Goal: Find contact information: Find contact information

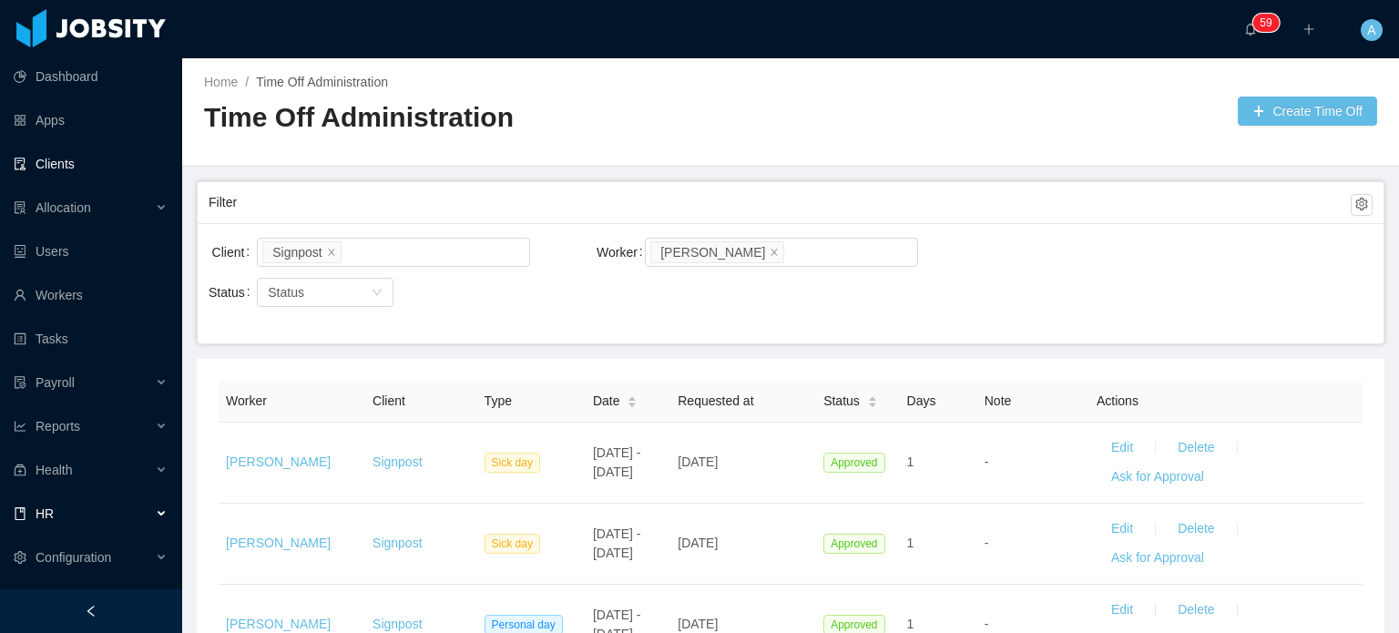
click at [50, 166] on link "Clients" at bounding box center [91, 164] width 154 height 36
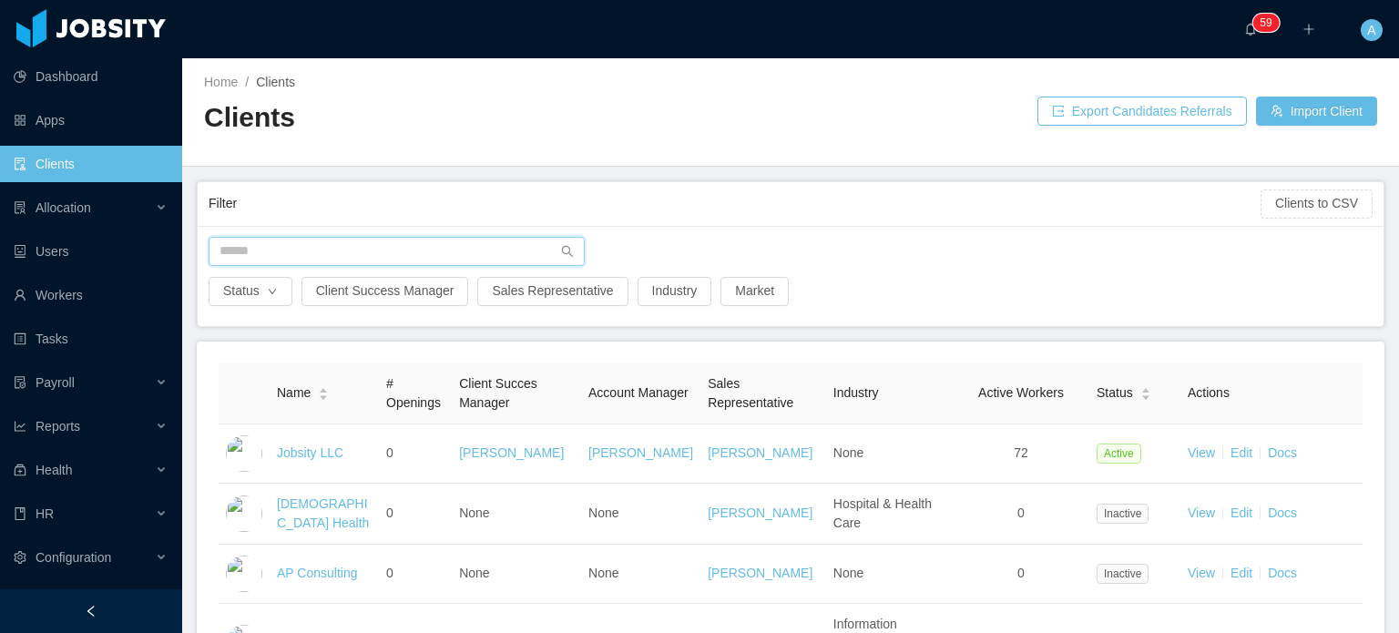
click at [290, 253] on input "text" at bounding box center [397, 251] width 376 height 29
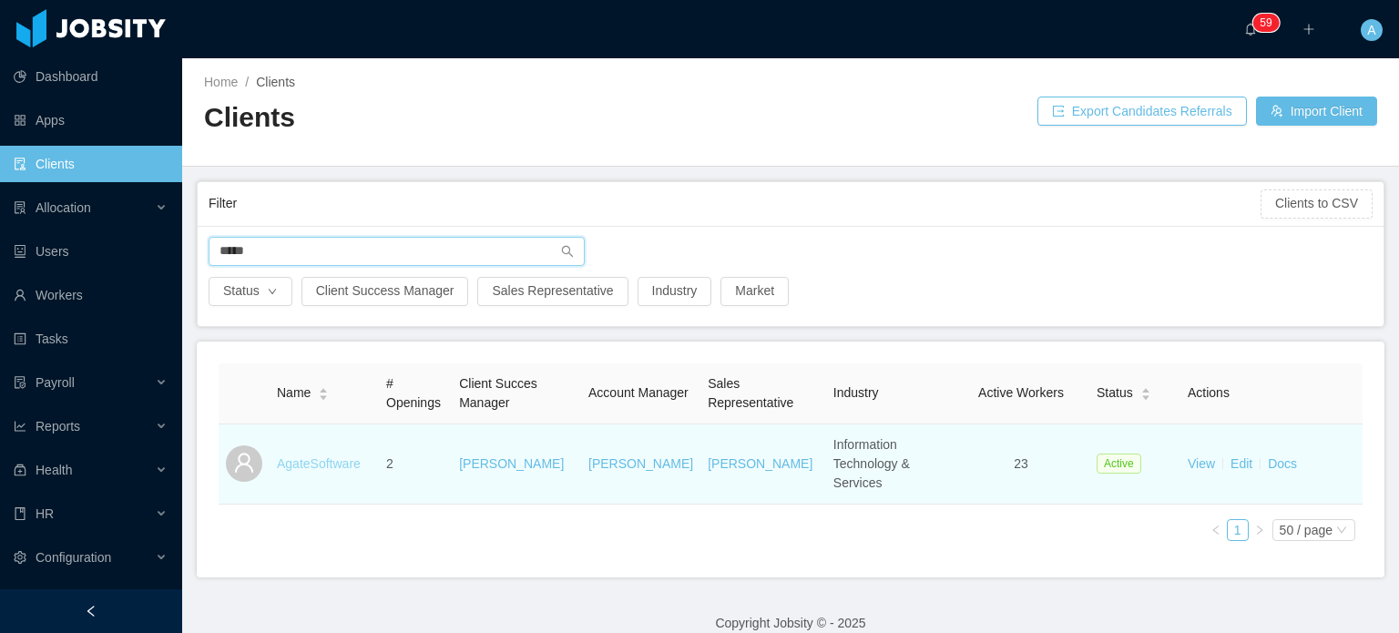
type input "*****"
click at [295, 456] on link "AgateSoftware" at bounding box center [319, 463] width 84 height 15
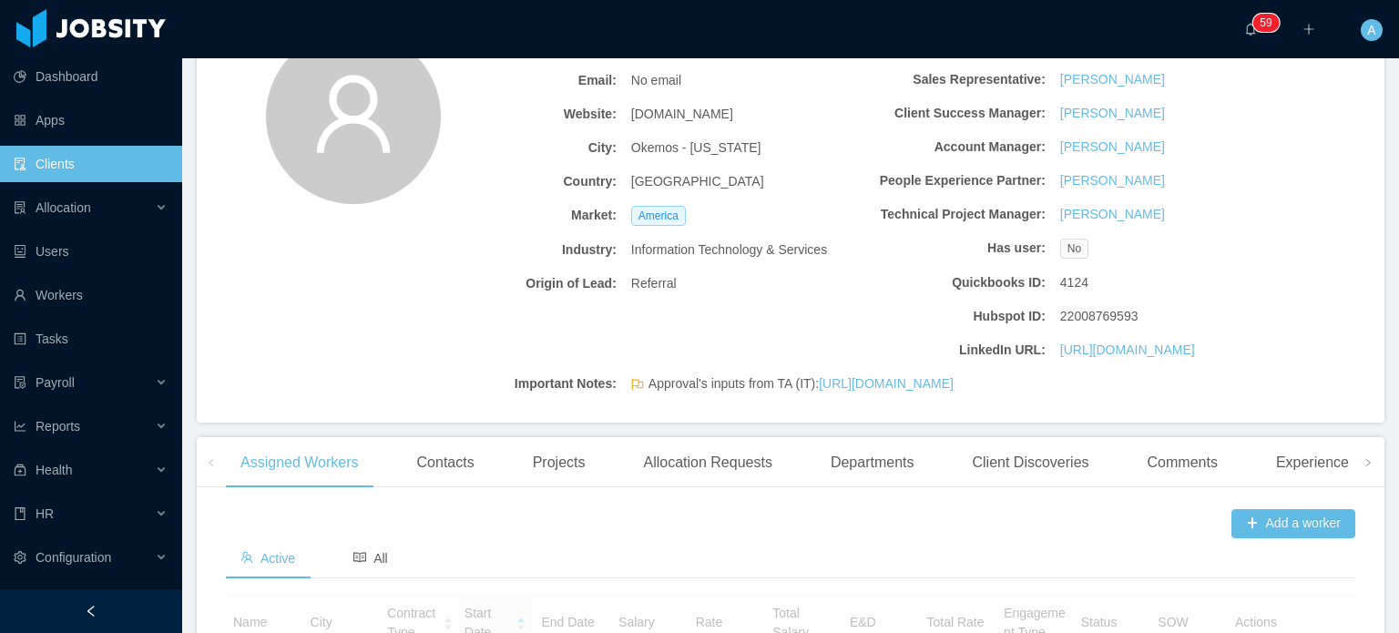
scroll to position [254, 0]
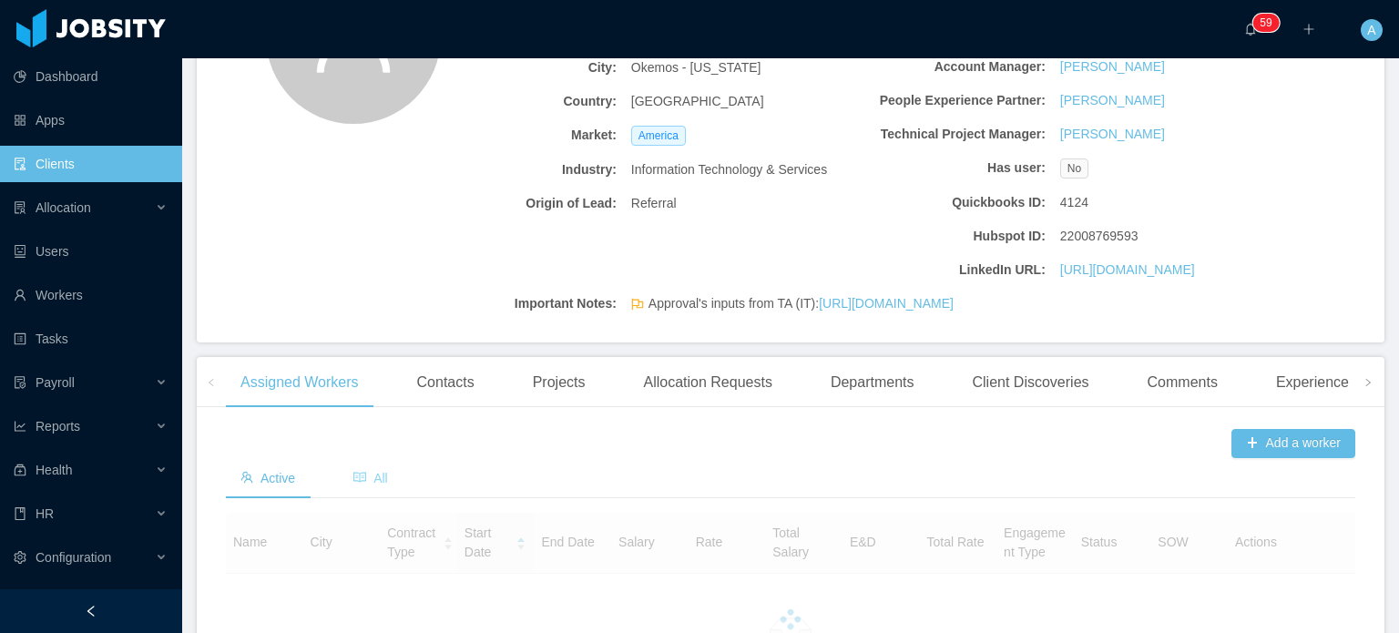
click at [383, 486] on span "All" at bounding box center [370, 478] width 35 height 15
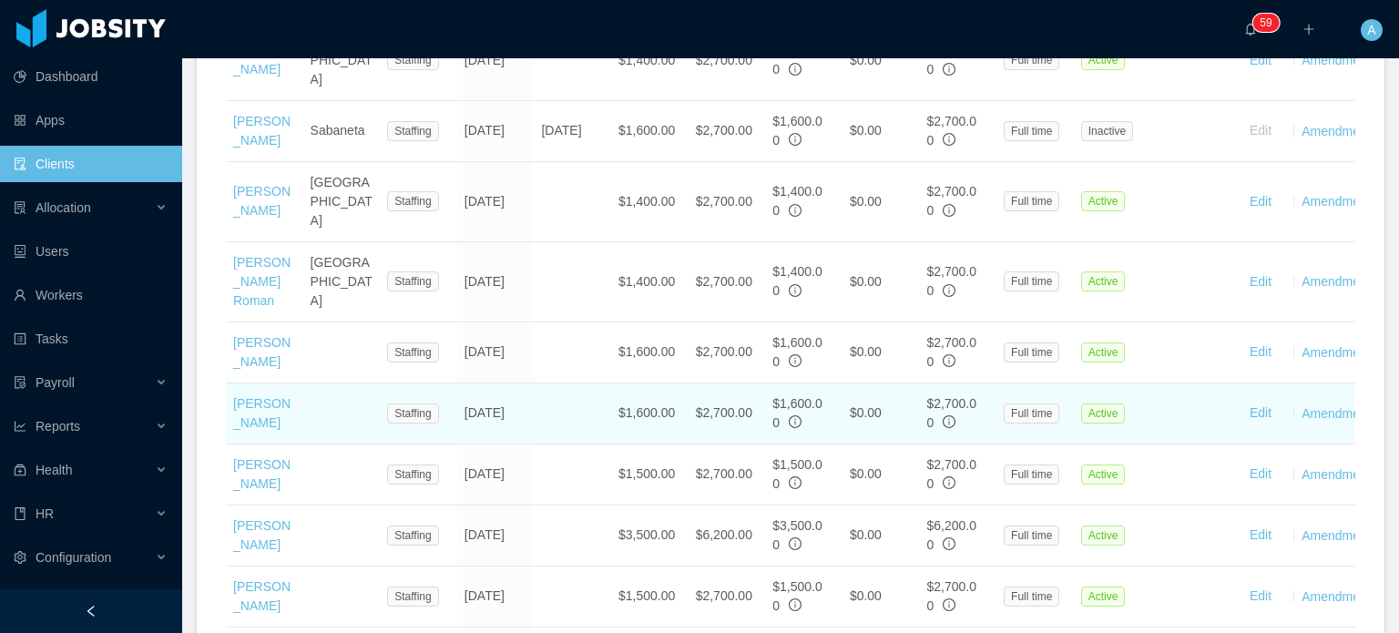
scroll to position [2164, 0]
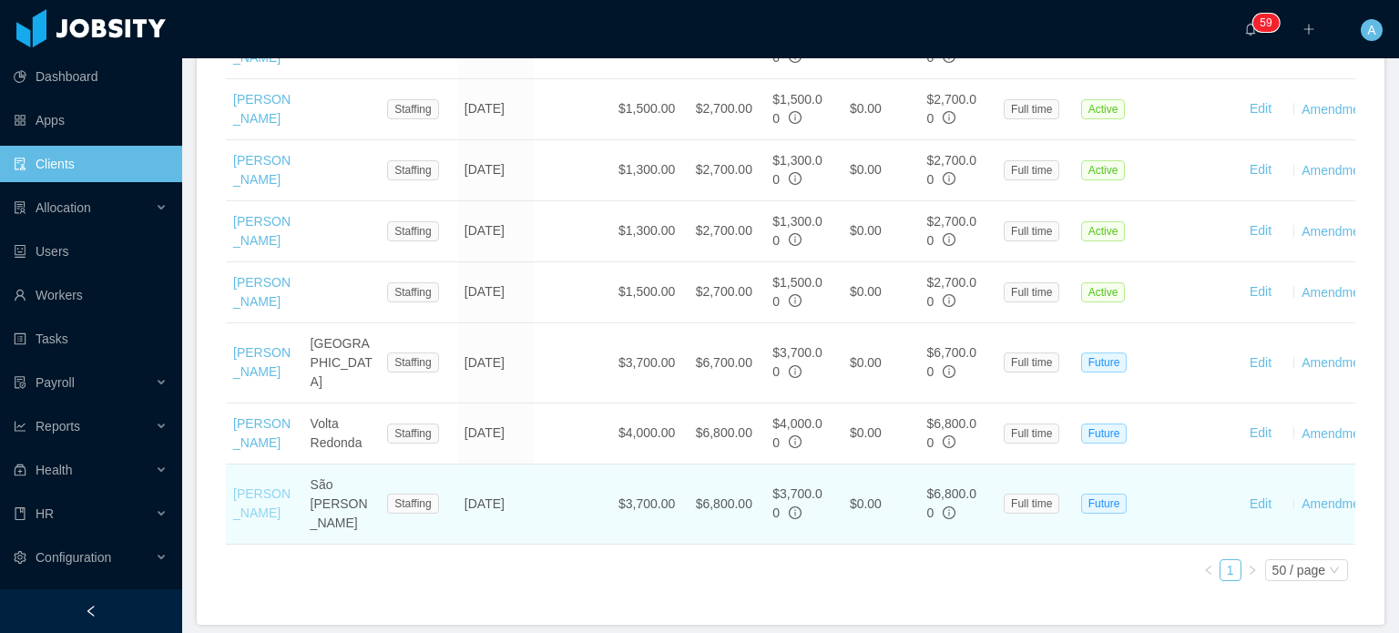
click at [259, 486] on link "[PERSON_NAME]" at bounding box center [261, 503] width 57 height 34
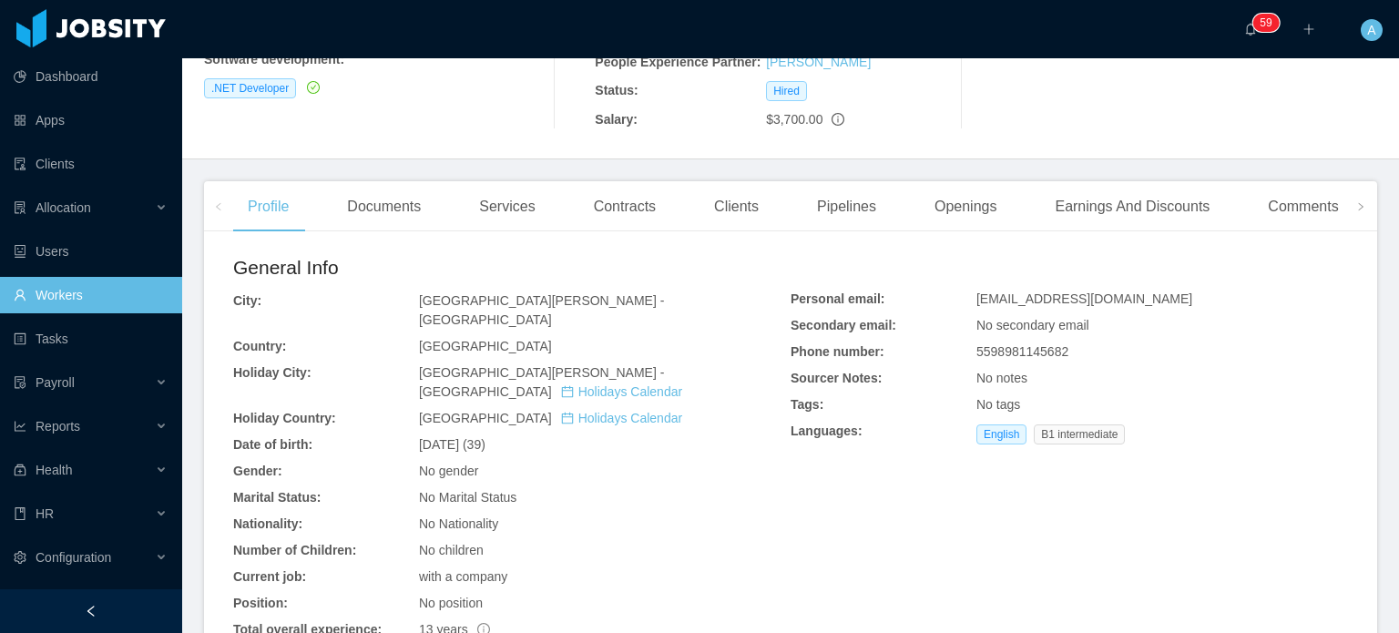
scroll to position [332, 0]
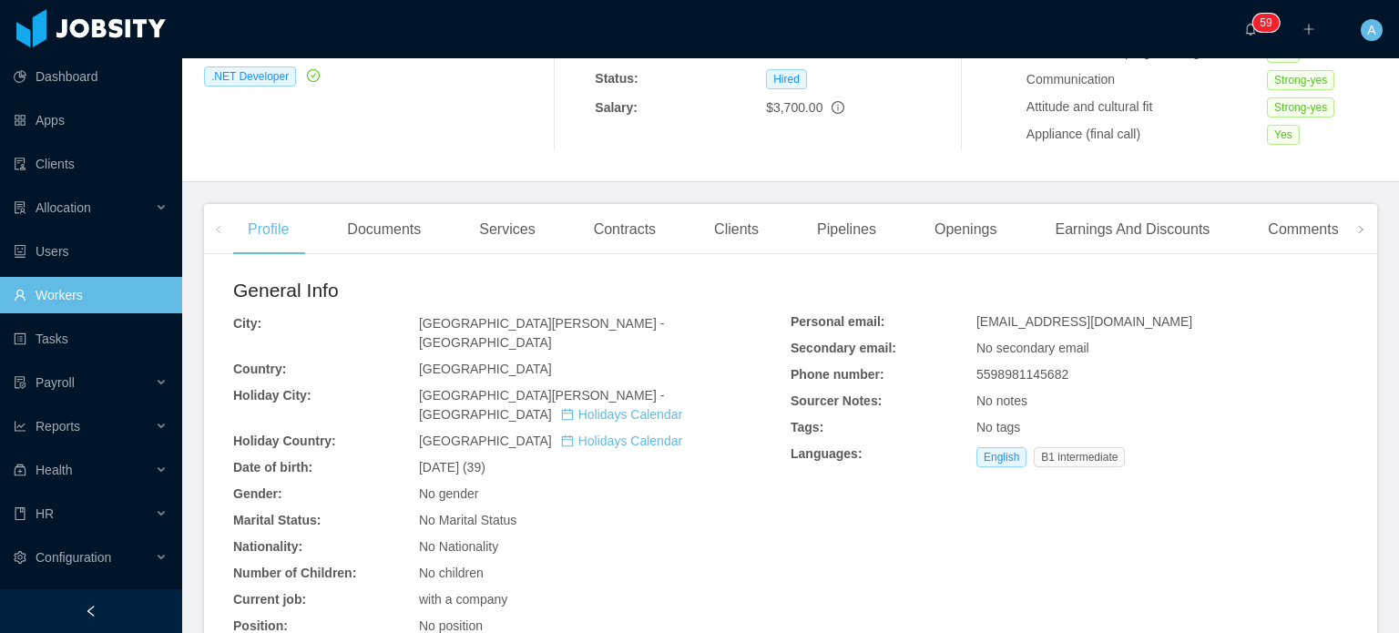
click at [1002, 316] on span "andresguimaraes@gmail.com" at bounding box center [1084, 321] width 216 height 15
copy span "andresguimaraes@gmail.com"
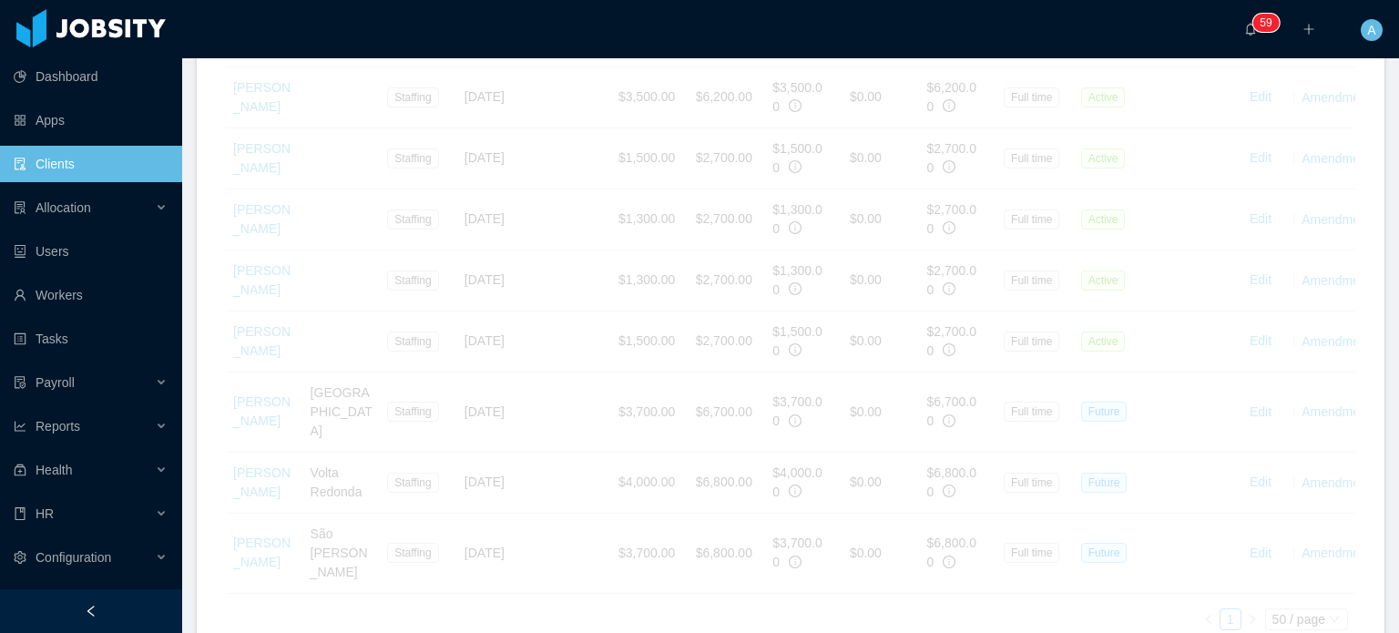
scroll to position [2164, 0]
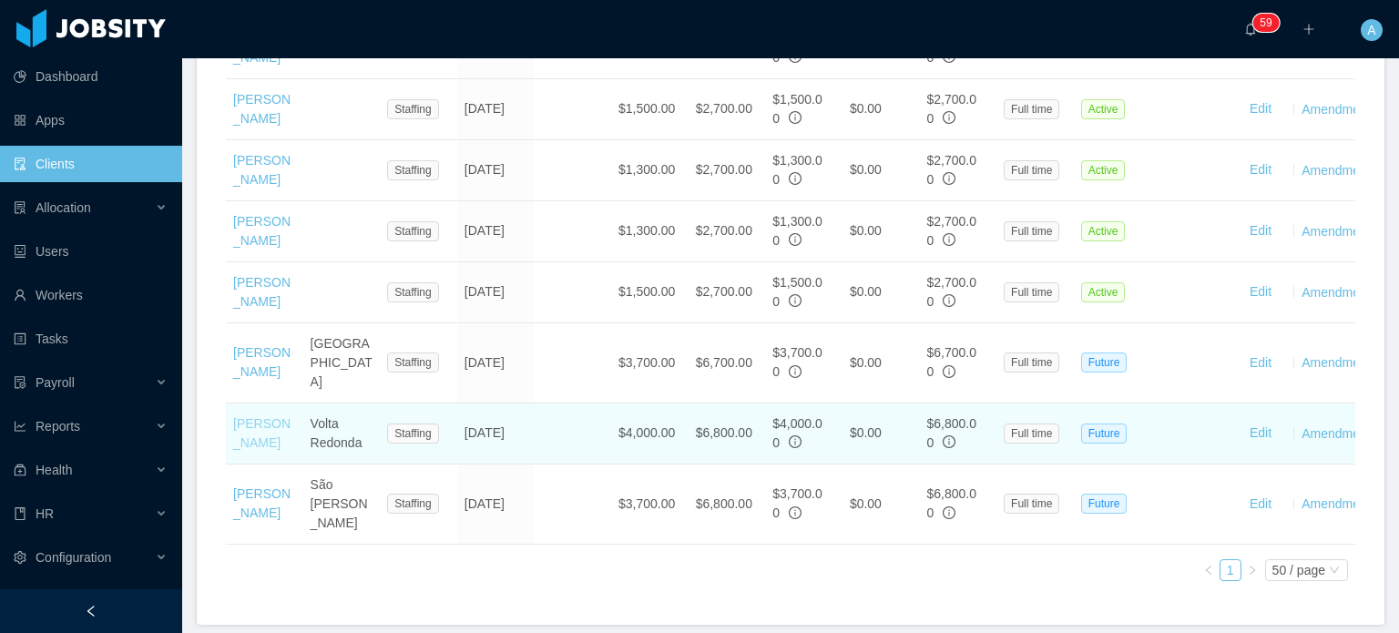
click at [261, 416] on link "[PERSON_NAME]" at bounding box center [261, 433] width 57 height 34
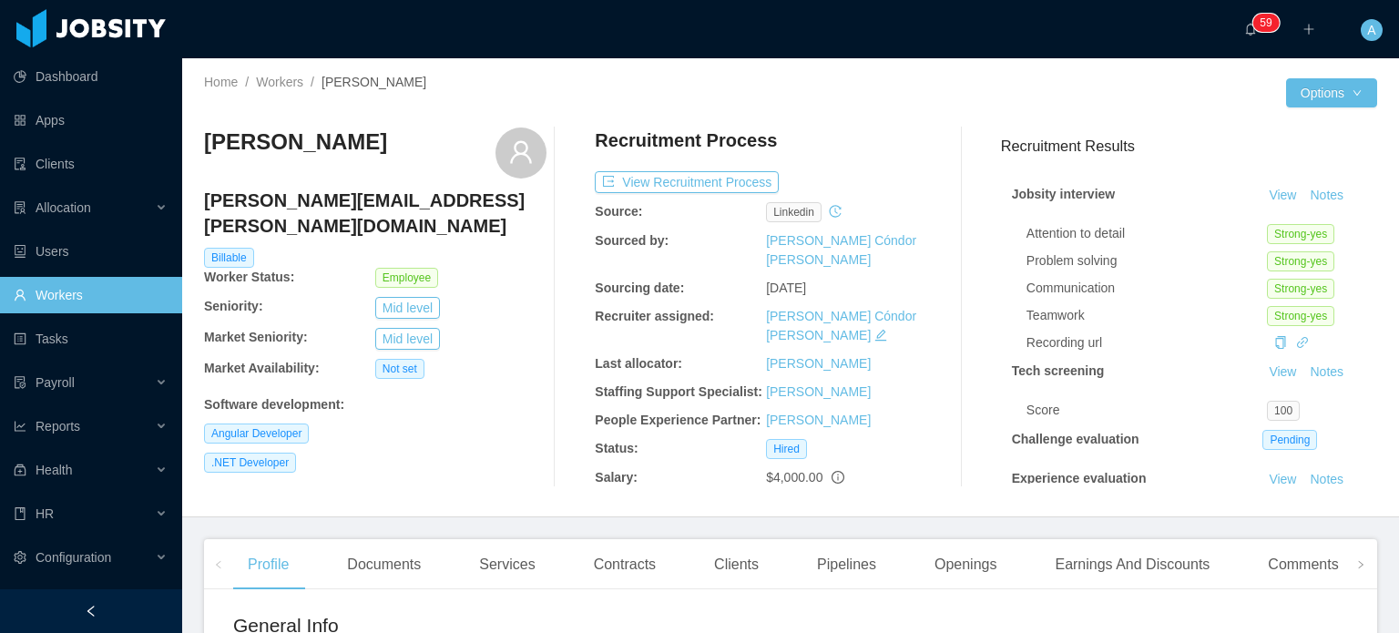
click at [368, 210] on h4 "gabriel.correa@jobsity.com" at bounding box center [375, 213] width 342 height 51
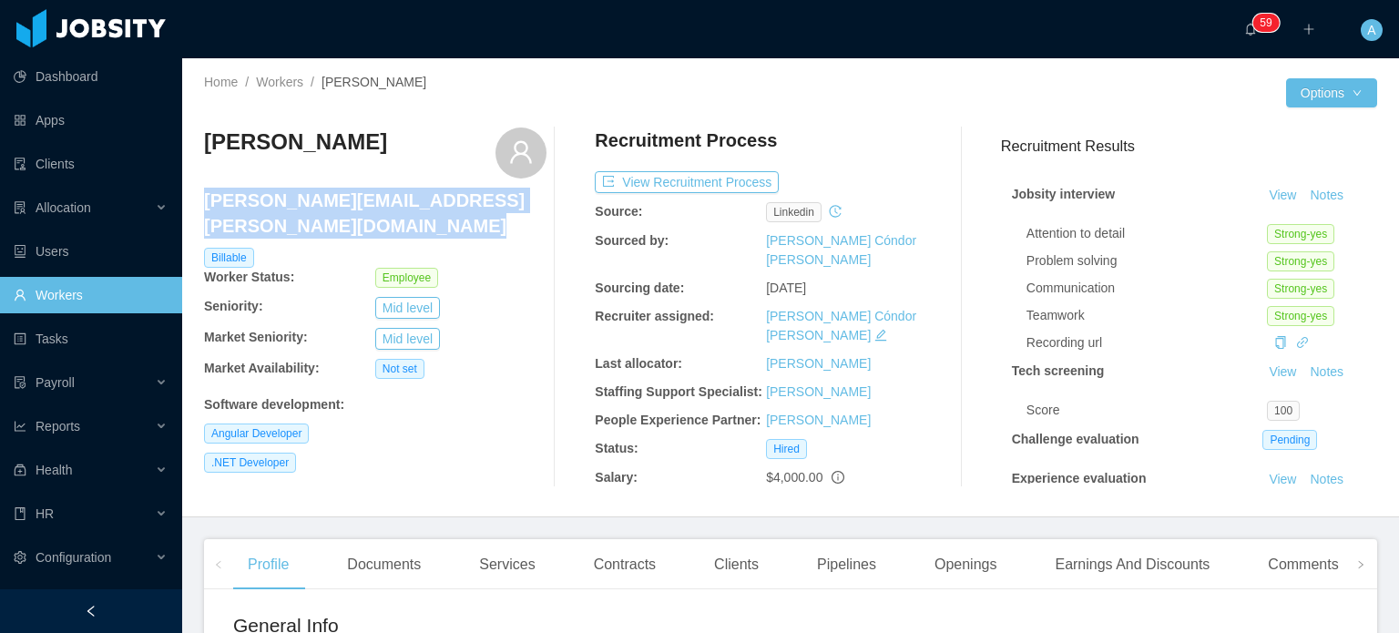
click at [368, 210] on h4 "gabriel.correa@jobsity.com" at bounding box center [375, 213] width 342 height 51
copy h4 "gabriel.correa@jobsity.com"
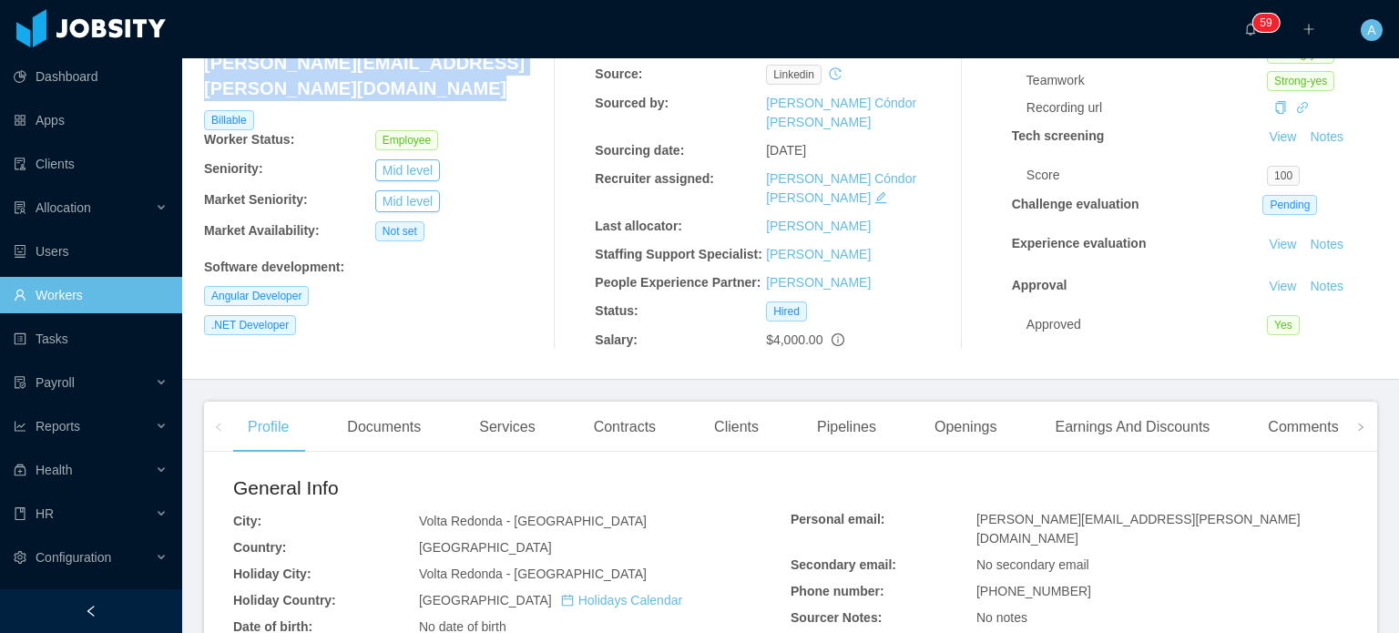
scroll to position [156, 0]
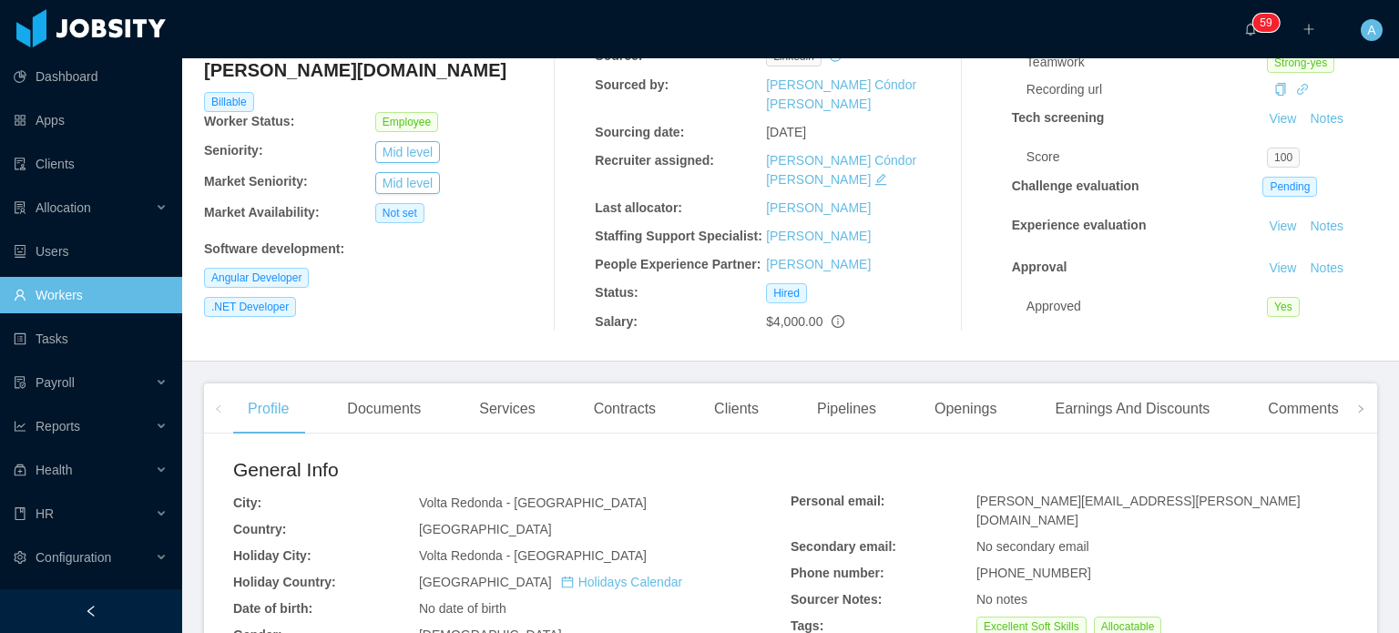
click at [1019, 495] on span "gabriel@correa.dev.br" at bounding box center [1138, 511] width 324 height 34
copy span "gabriel@correa.dev.br"
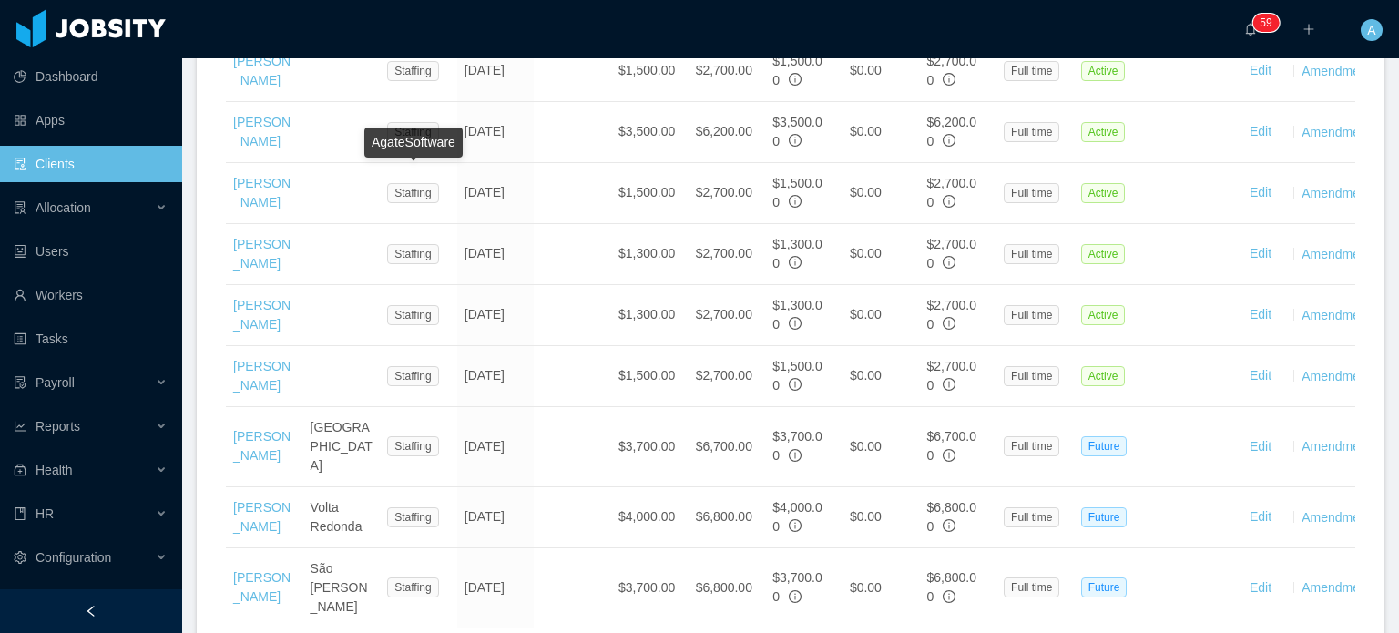
scroll to position [2164, 0]
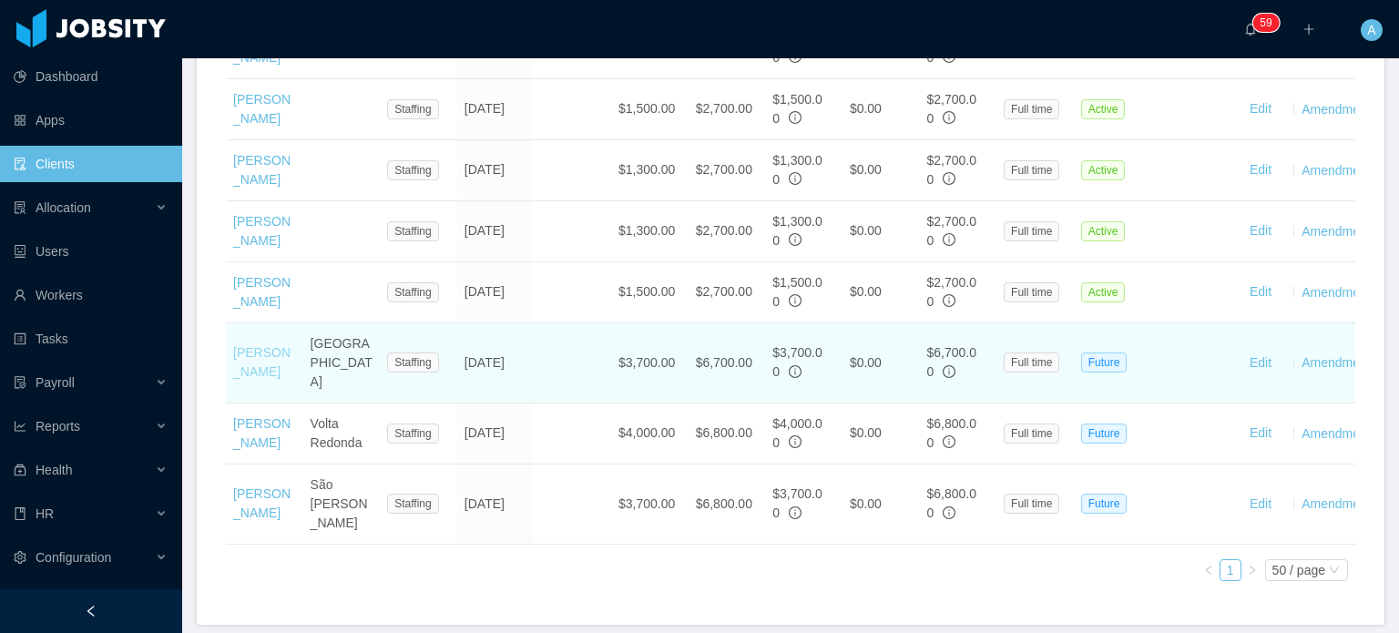
click at [233, 345] on link "[PERSON_NAME]" at bounding box center [261, 362] width 57 height 34
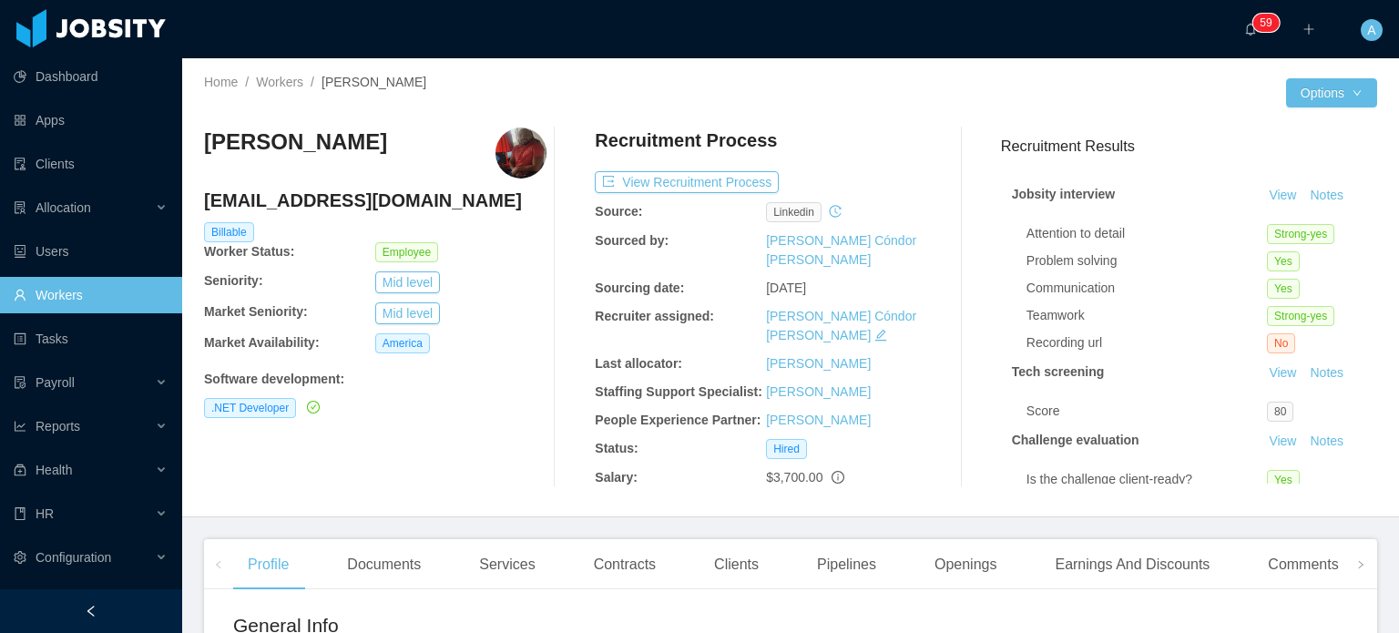
click at [312, 207] on h4 "royban.lara@jobsity.com" at bounding box center [375, 201] width 342 height 26
copy h4 "royban.lara@jobsity.com"
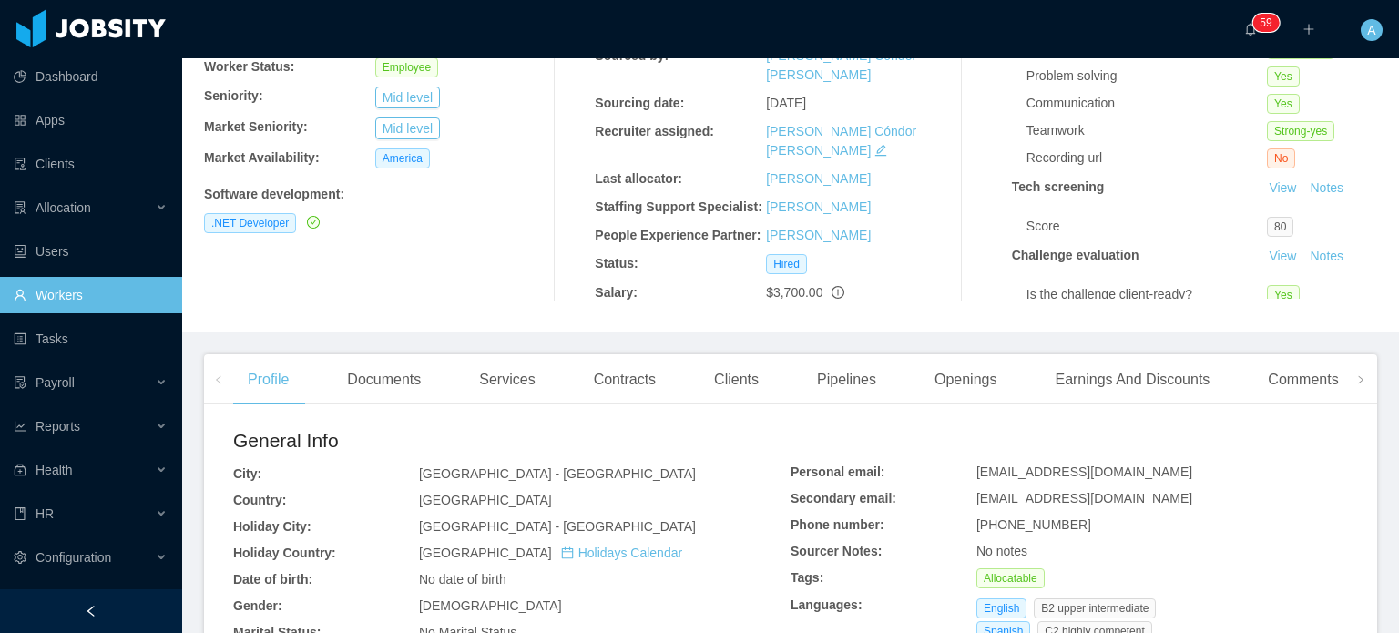
scroll to position [186, 0]
drag, startPoint x: 1101, startPoint y: 465, endPoint x: 967, endPoint y: 465, distance: 133.9
click at [976, 465] on span "roybanlarav@gmail.com" at bounding box center [1084, 471] width 216 height 15
copy span "roybanlarav@gmail.com"
